Goal: Transaction & Acquisition: Purchase product/service

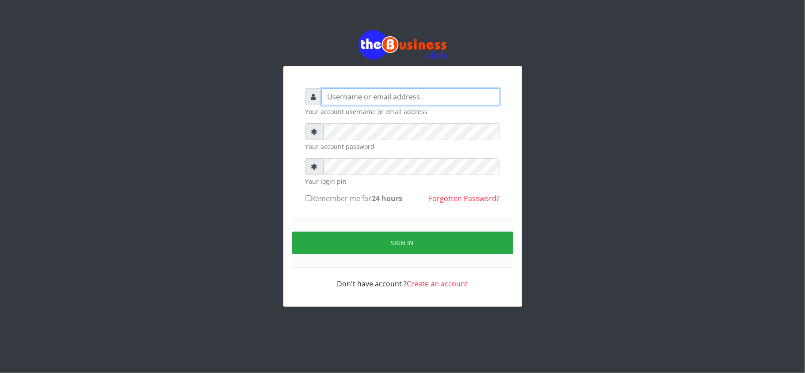
click at [404, 99] on input "text" at bounding box center [411, 96] width 178 height 17
type input "kennyclassy"
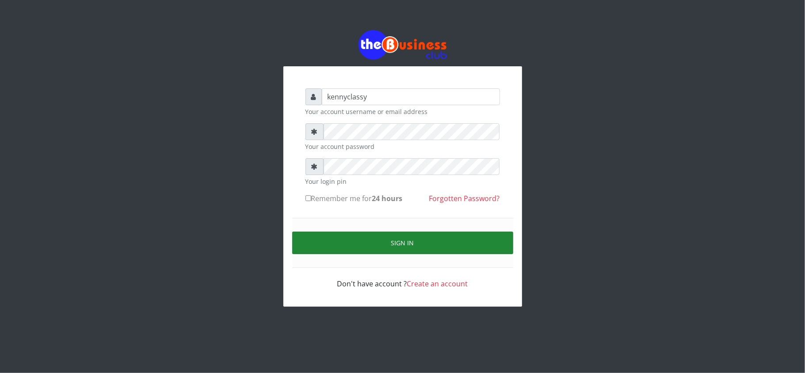
click at [379, 247] on button "Sign in" at bounding box center [402, 243] width 221 height 23
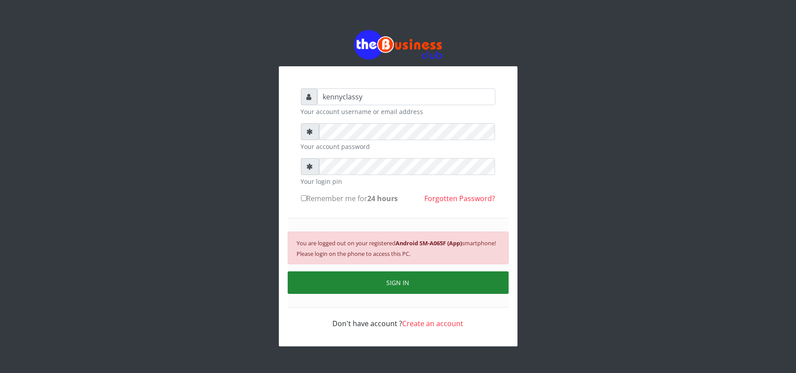
click at [378, 278] on button "SIGN IN" at bounding box center [398, 282] width 221 height 23
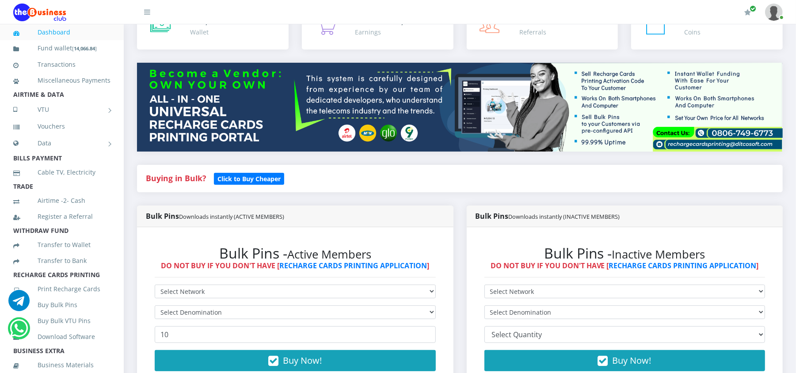
scroll to position [78, 0]
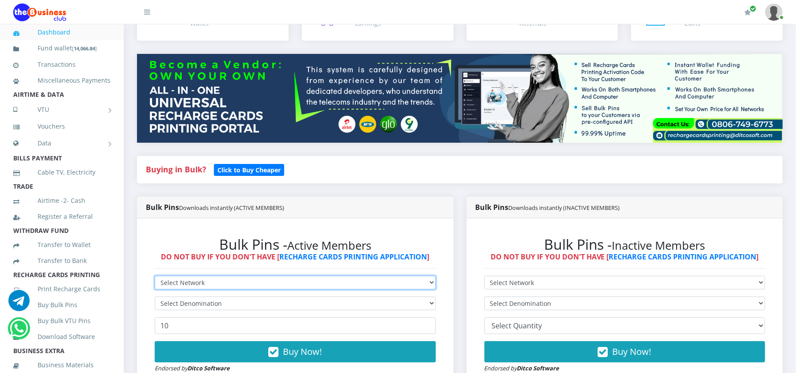
click at [358, 276] on select "Select Network MTN Globacom 9Mobile Airtel" at bounding box center [295, 283] width 281 height 14
select select "Airtel"
click at [155, 276] on select "Select Network MTN Globacom 9Mobile Airtel" at bounding box center [295, 283] width 281 height 14
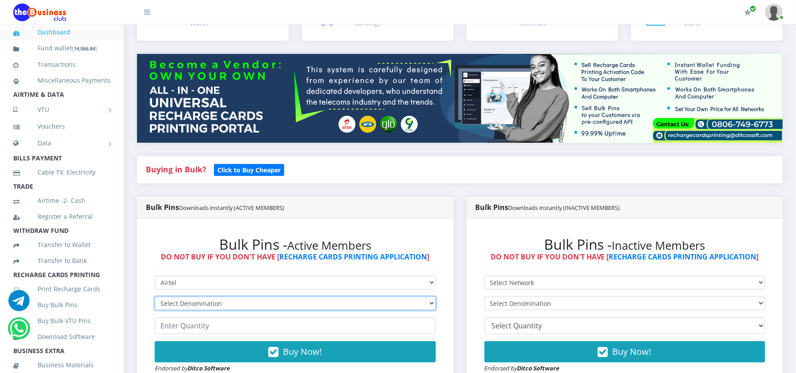
click at [253, 310] on select "Select Denomination Airtel NGN100 - ₦96.37 Airtel NGN200 - ₦192.74 Airtel NGN50…" at bounding box center [295, 304] width 281 height 14
select select "96.37-100"
click at [155, 297] on select "Select Denomination Airtel NGN100 - ₦96.37 Airtel NGN200 - ₦192.74 Airtel NGN50…" at bounding box center [295, 304] width 281 height 14
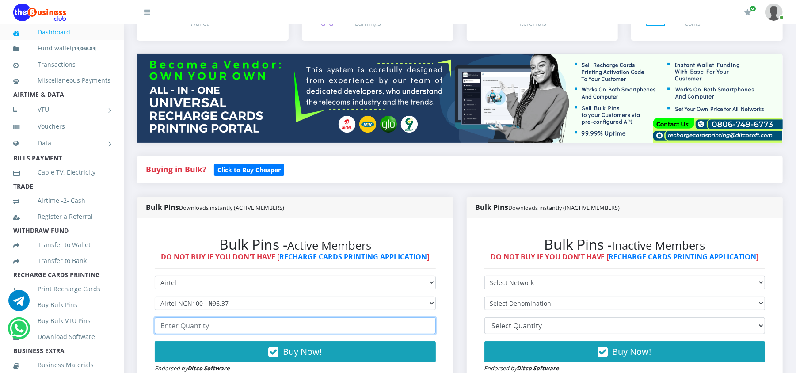
click at [177, 325] on input "number" at bounding box center [295, 325] width 281 height 17
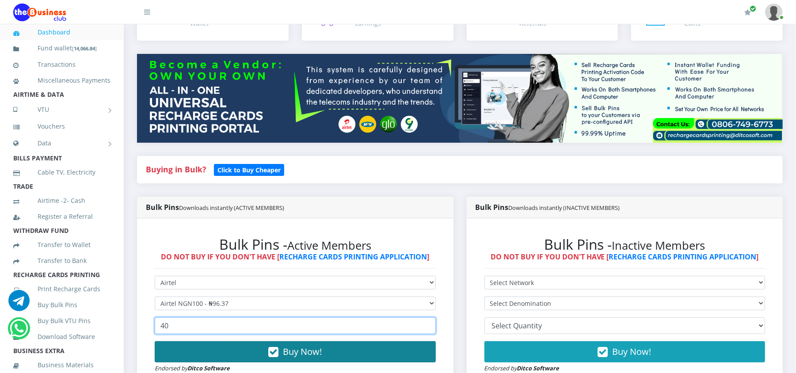
type input "40"
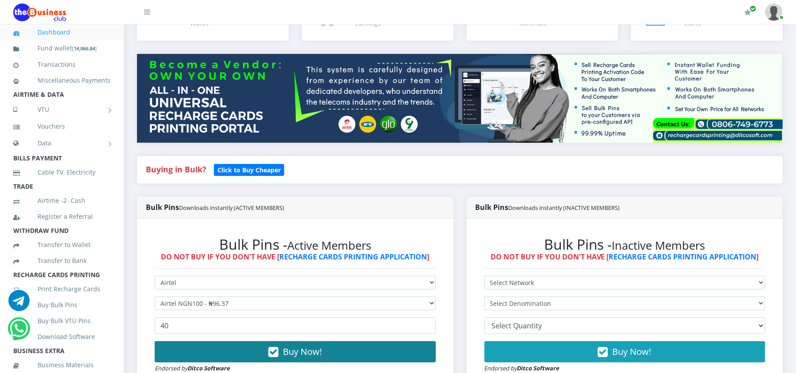
click at [282, 349] on button "Buy Now!" at bounding box center [295, 351] width 281 height 21
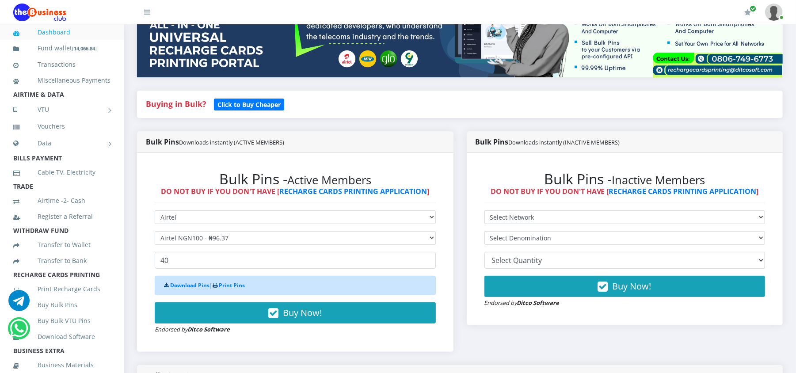
scroll to position [149, 0]
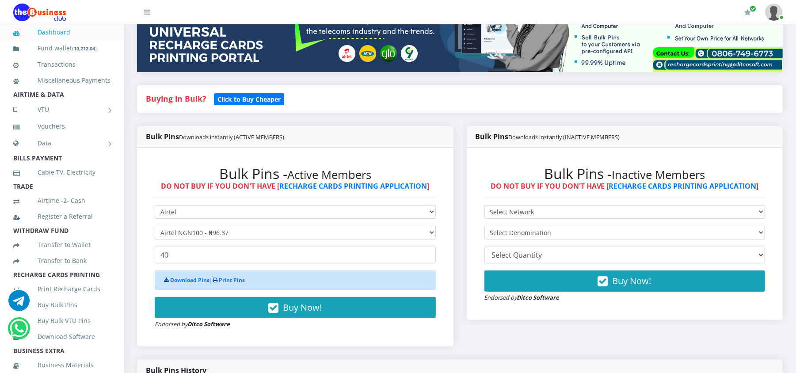
click at [294, 223] on form "Select Network MTN Globacom 9Mobile Airtel Select Denomination Airtel NGN100 - …" at bounding box center [295, 267] width 281 height 124
click at [291, 234] on select "Select Denomination Airtel NGN100 - ₦96.37 Airtel NGN200 - ₦192.74 Airtel NGN50…" at bounding box center [295, 233] width 281 height 14
select select "481.85-500"
click at [155, 226] on select "Select Denomination Airtel NGN100 - ₦96.37 Airtel NGN200 - ₦192.74 Airtel NGN50…" at bounding box center [295, 233] width 281 height 14
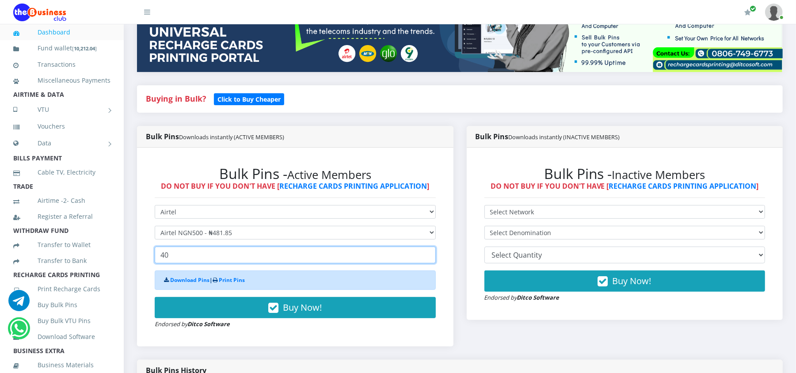
click at [228, 257] on input "40" at bounding box center [295, 255] width 281 height 17
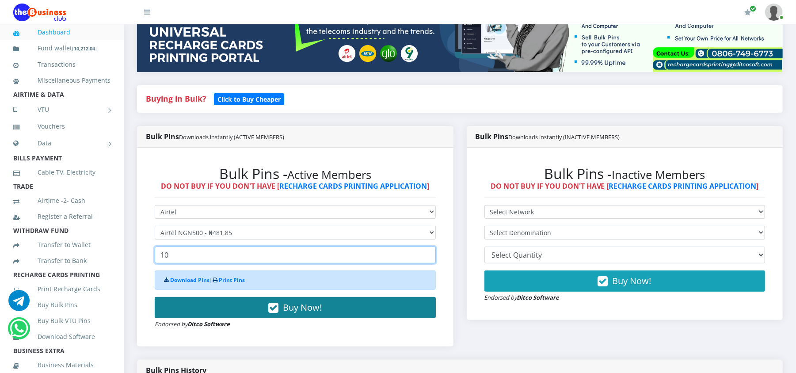
type input "10"
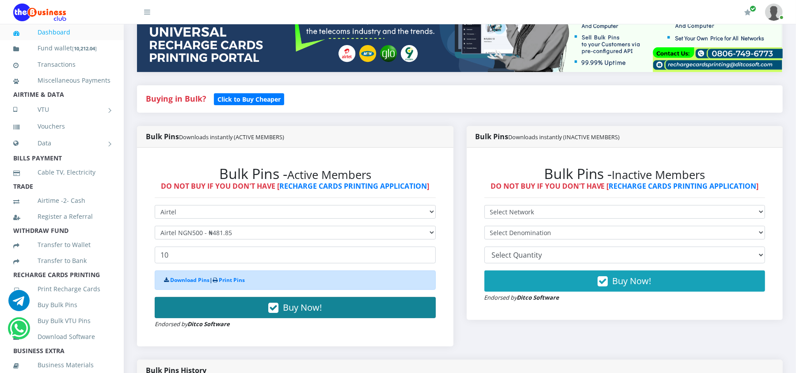
click at [218, 315] on button "Buy Now!" at bounding box center [295, 307] width 281 height 21
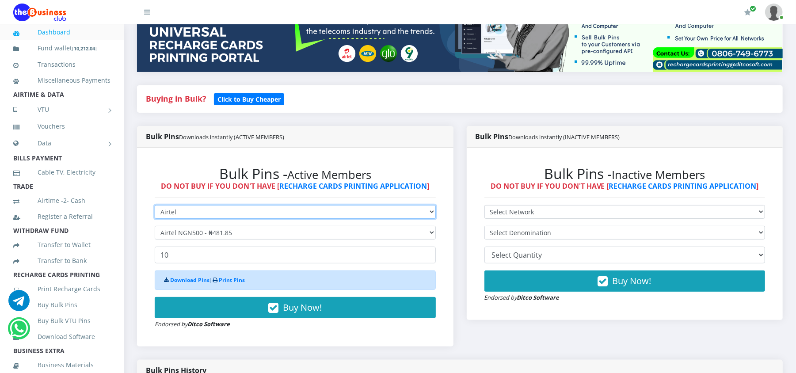
click at [166, 216] on select "Select Network MTN Globacom 9Mobile Airtel" at bounding box center [295, 212] width 281 height 14
select select "MTN"
click at [155, 205] on select "Select Network MTN Globacom 9Mobile Airtel" at bounding box center [295, 212] width 281 height 14
click at [170, 229] on select "Select Denomination" at bounding box center [295, 233] width 281 height 14
select select "484.9-500"
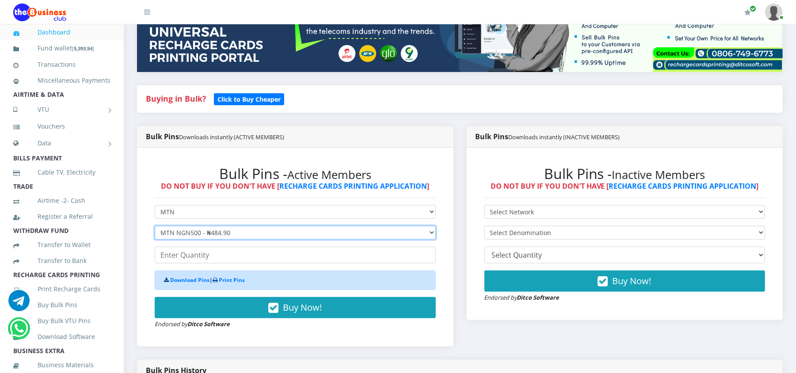
click at [155, 226] on select "Select Denomination MTN NGN100 - ₦96.98 MTN NGN200 - ₦193.96 MTN NGN400 - ₦387.…" at bounding box center [295, 233] width 281 height 14
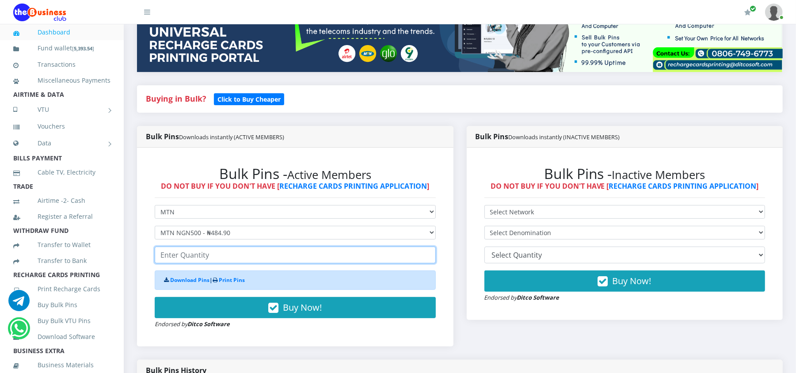
click at [181, 260] on input "number" at bounding box center [295, 255] width 281 height 17
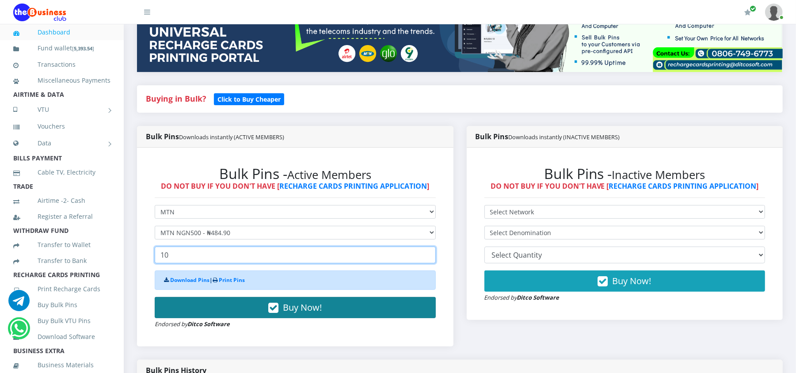
type input "10"
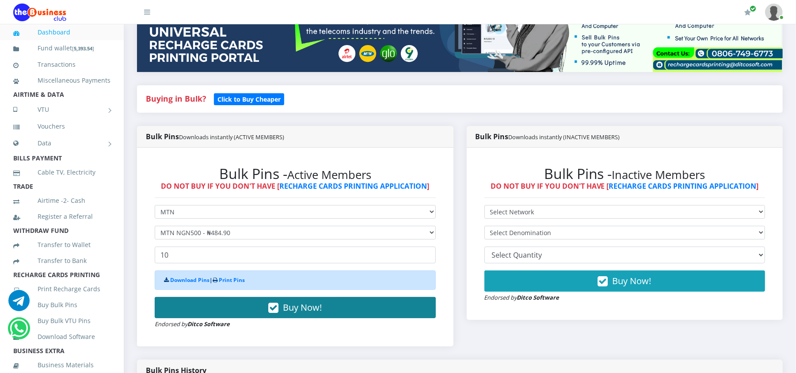
click at [192, 303] on button "Buy Now!" at bounding box center [295, 307] width 281 height 21
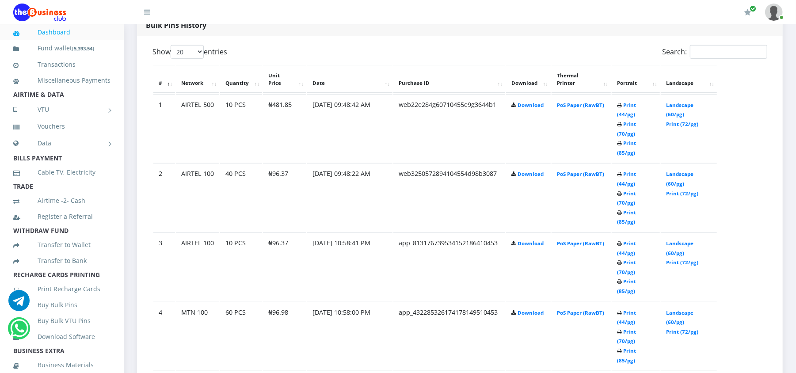
scroll to position [469, 0]
click at [633, 170] on link "Print (44/pg)" at bounding box center [626, 178] width 19 height 16
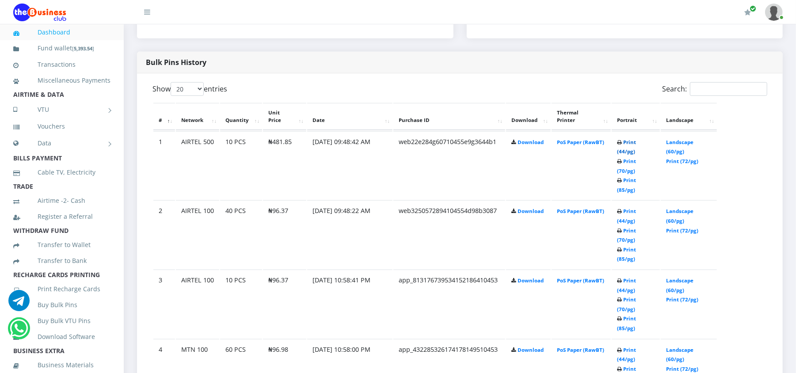
scroll to position [469, 0]
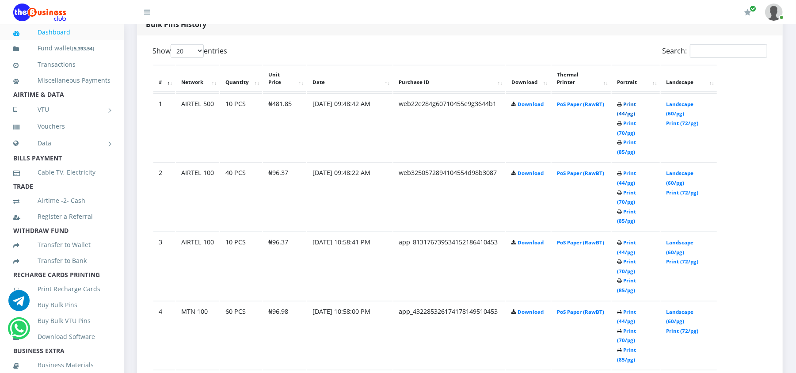
click at [631, 103] on link "Print (44/pg)" at bounding box center [626, 109] width 19 height 16
